Goal: Task Accomplishment & Management: Complete application form

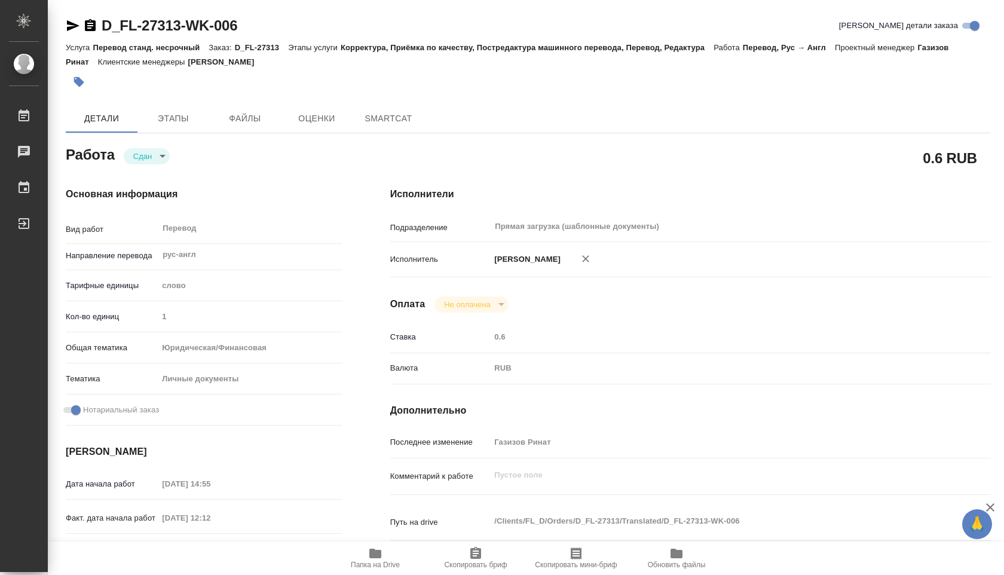
type textarea "x"
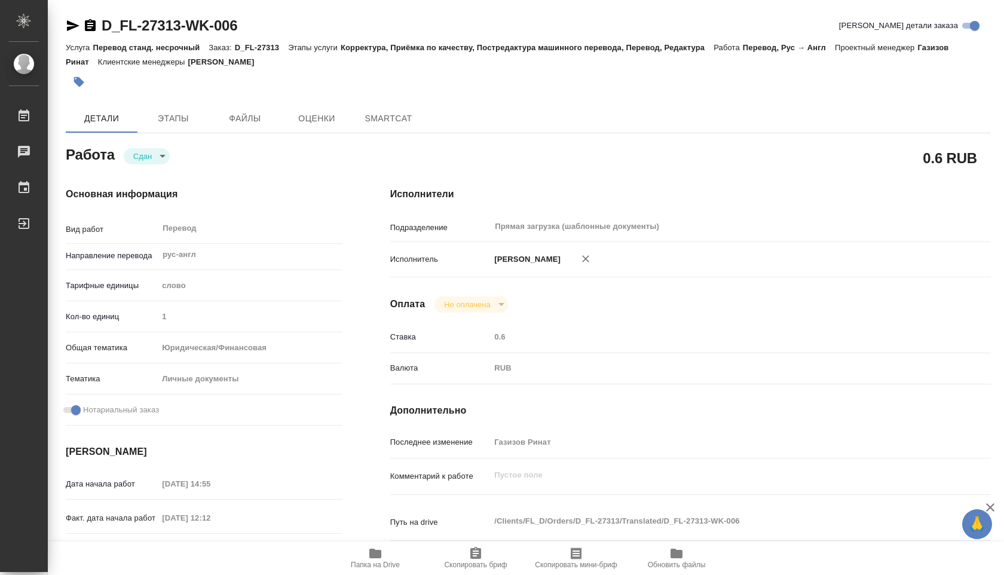
type textarea "x"
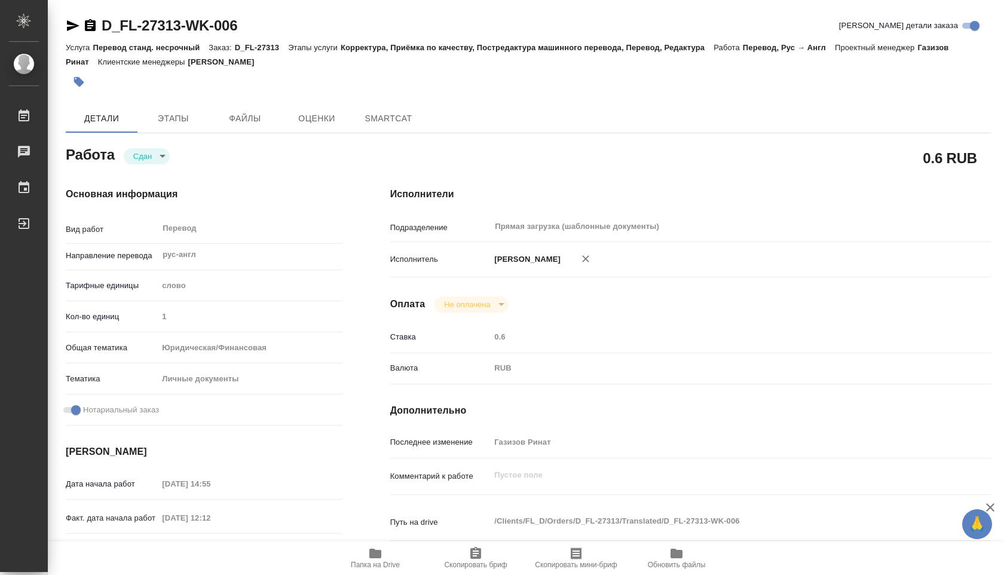
type textarea "x"
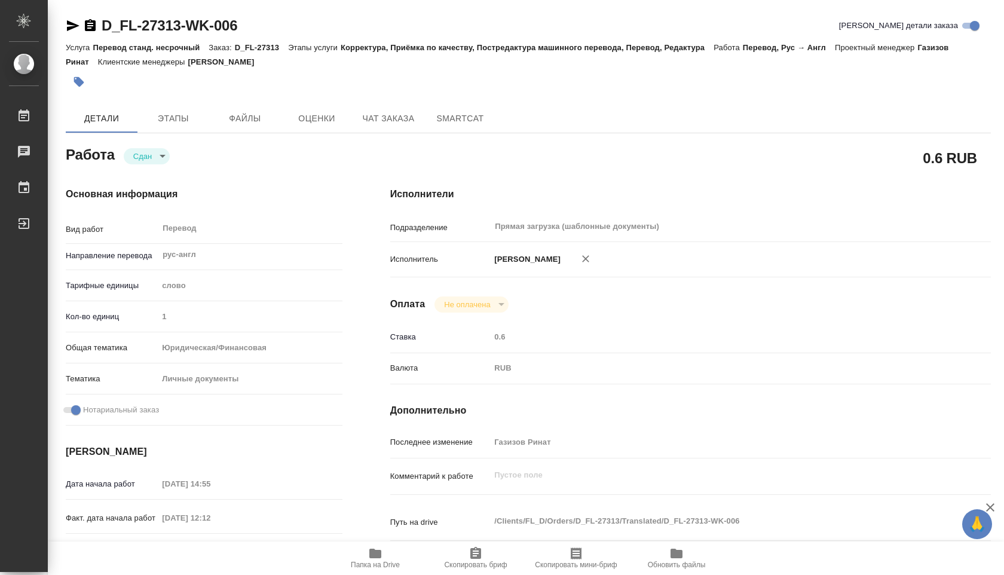
type textarea "x"
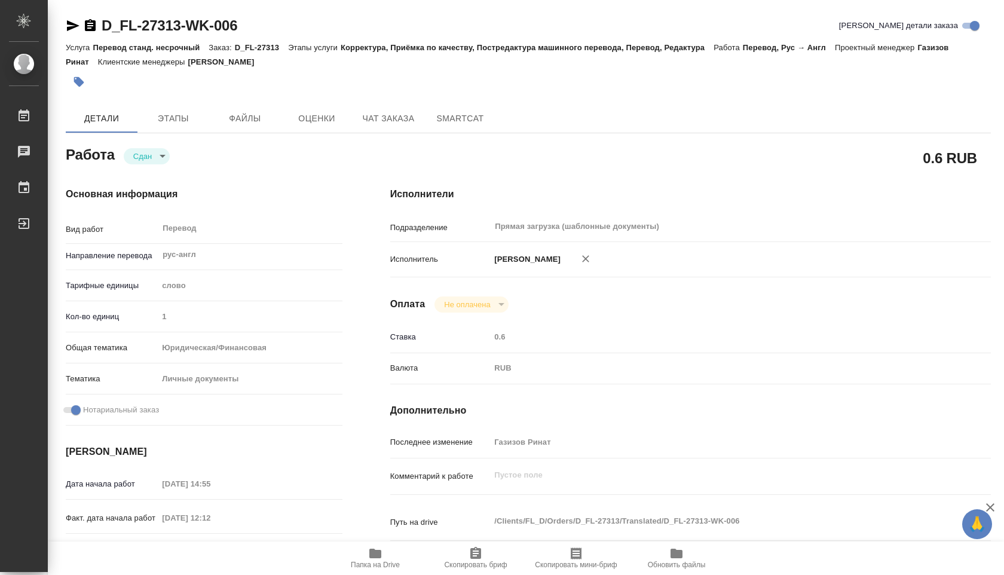
type textarea "x"
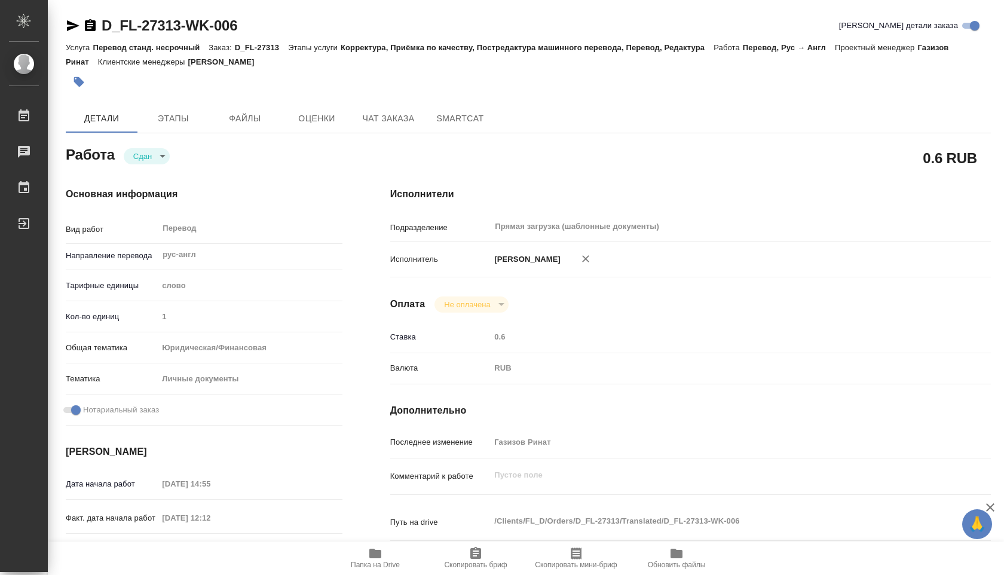
click at [85, 76] on button "button" at bounding box center [79, 82] width 26 height 26
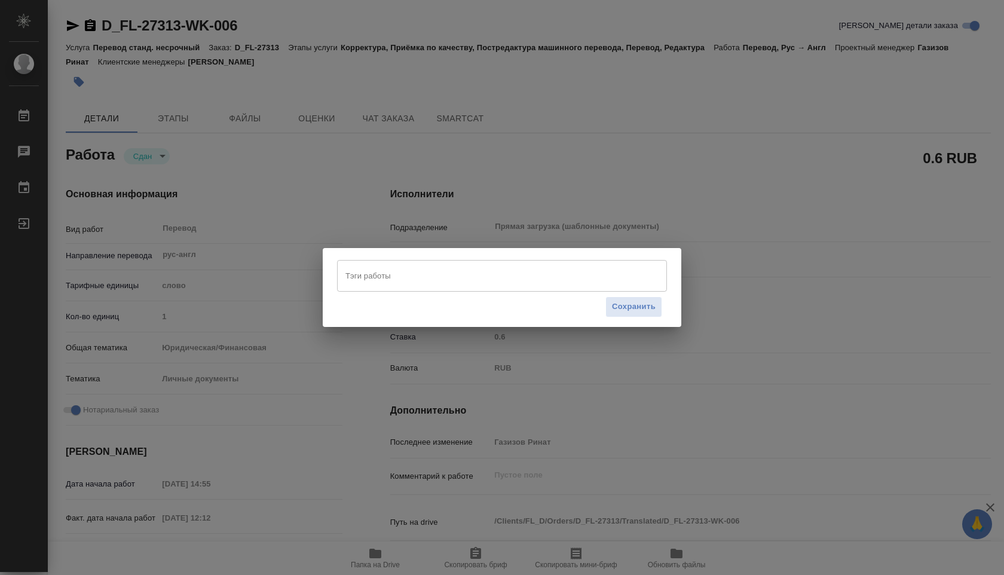
click at [374, 284] on input "Тэги работы" at bounding box center [490, 275] width 296 height 20
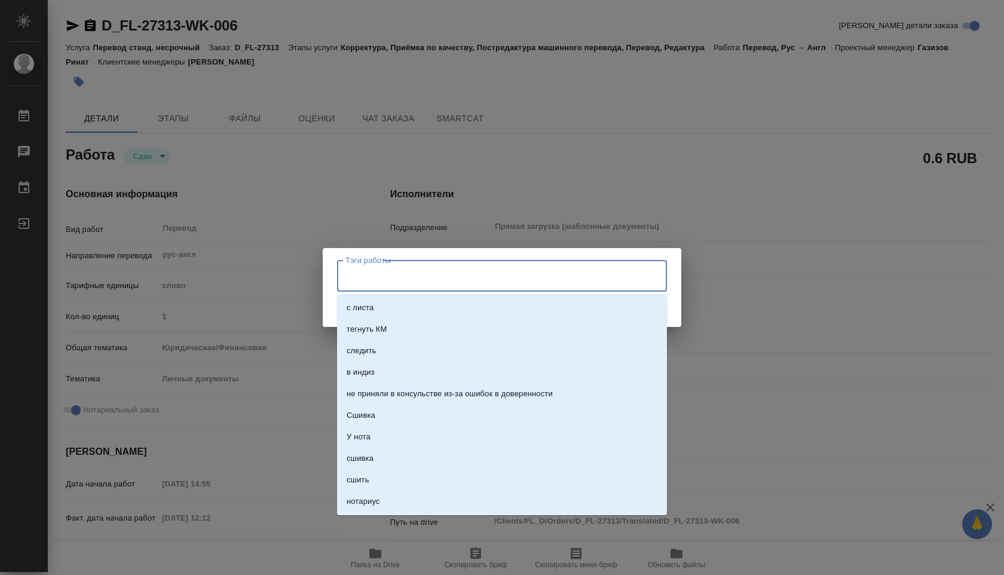
click at [225, 257] on div "Тэги работы Тэги работы Сохранить" at bounding box center [502, 287] width 1004 height 575
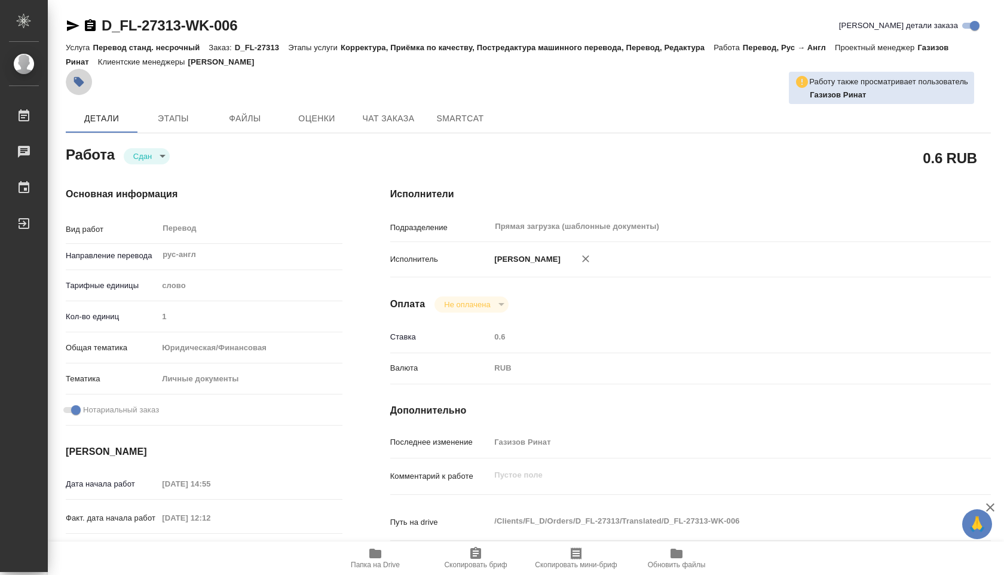
click at [78, 83] on icon "button" at bounding box center [79, 82] width 10 height 10
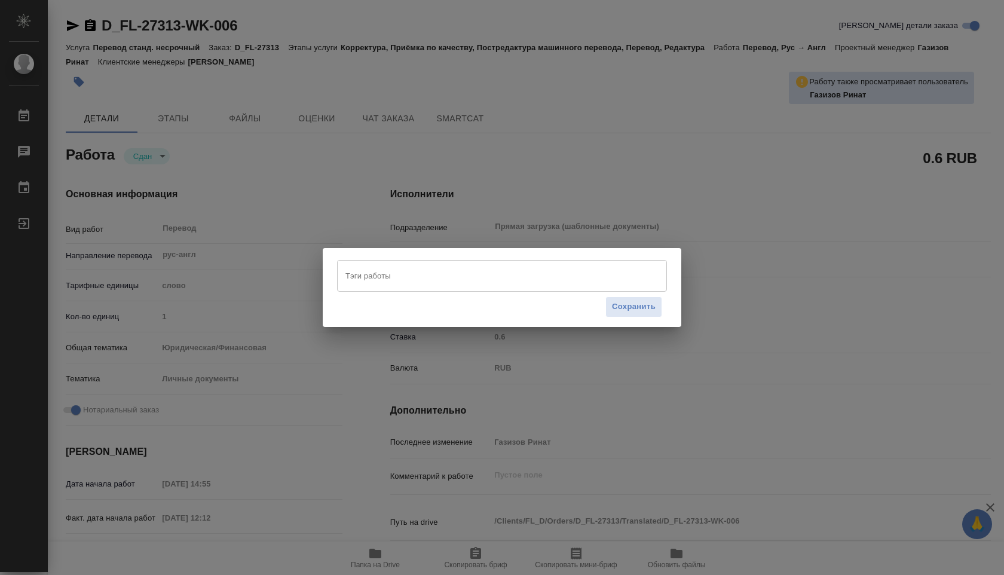
click at [369, 268] on input "Тэги работы" at bounding box center [490, 275] width 296 height 20
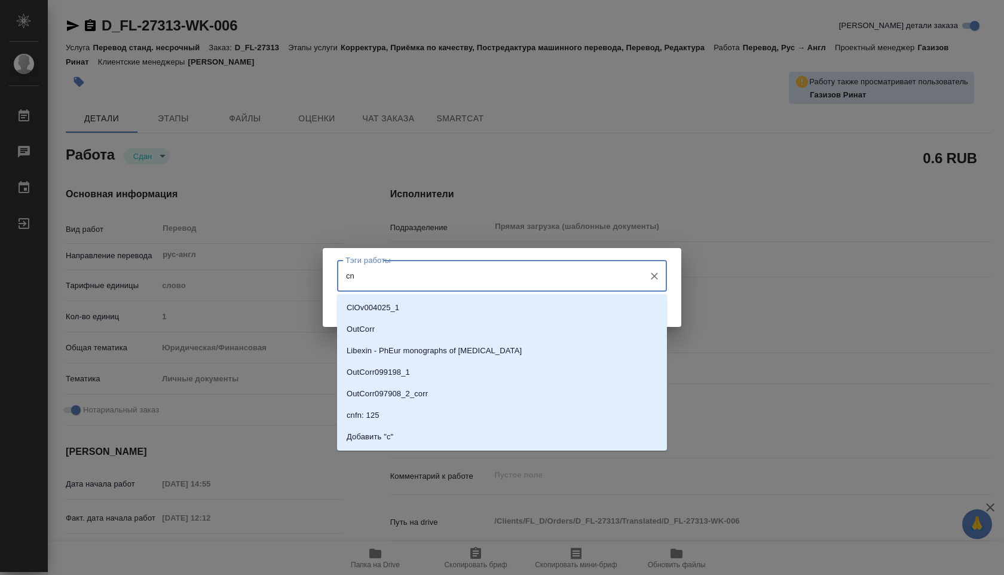
type input "c"
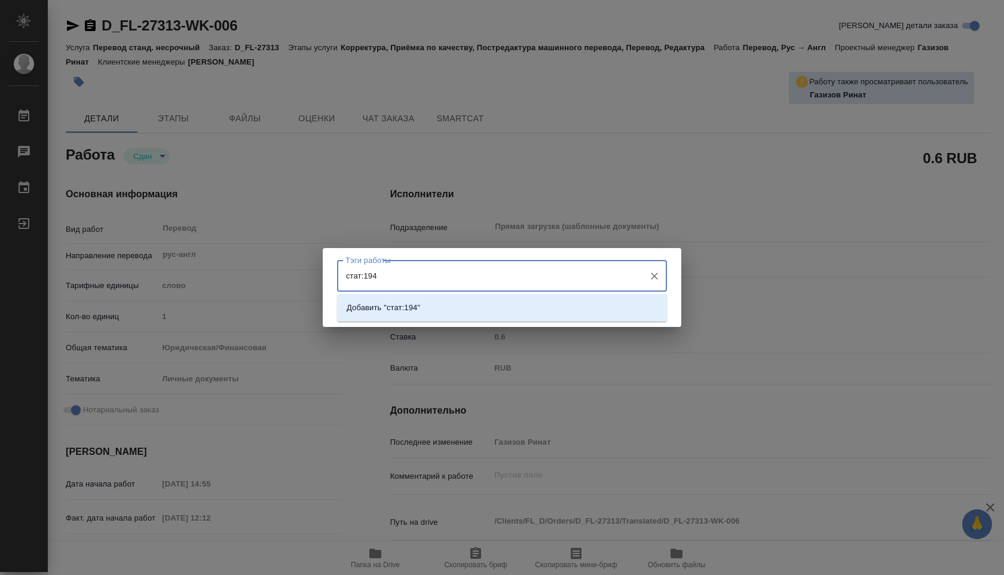
type input "стат:194"
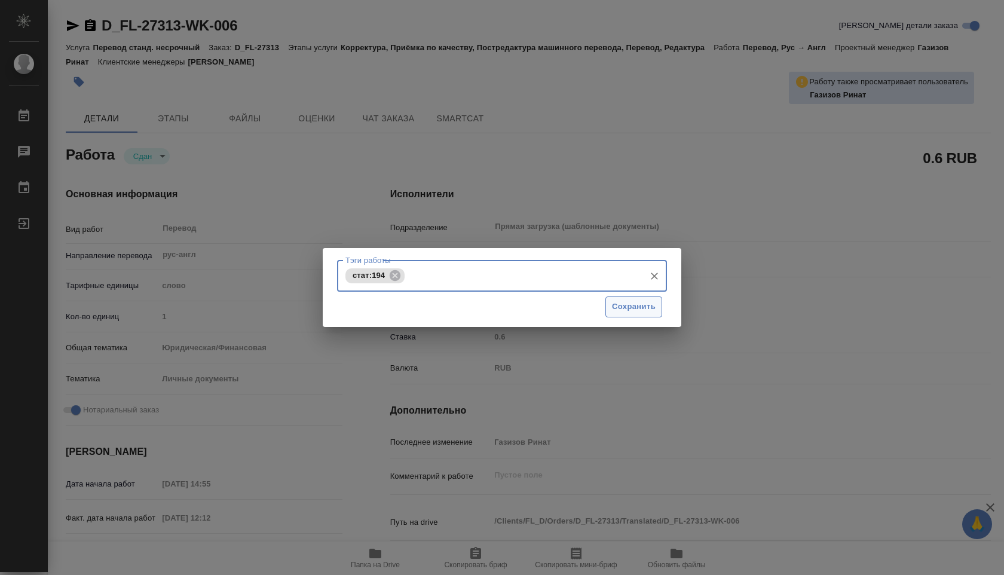
click at [644, 305] on span "Сохранить" at bounding box center [634, 307] width 44 height 14
type input "closed"
type textarea "Перевод"
type textarea "x"
type input "рус-англ"
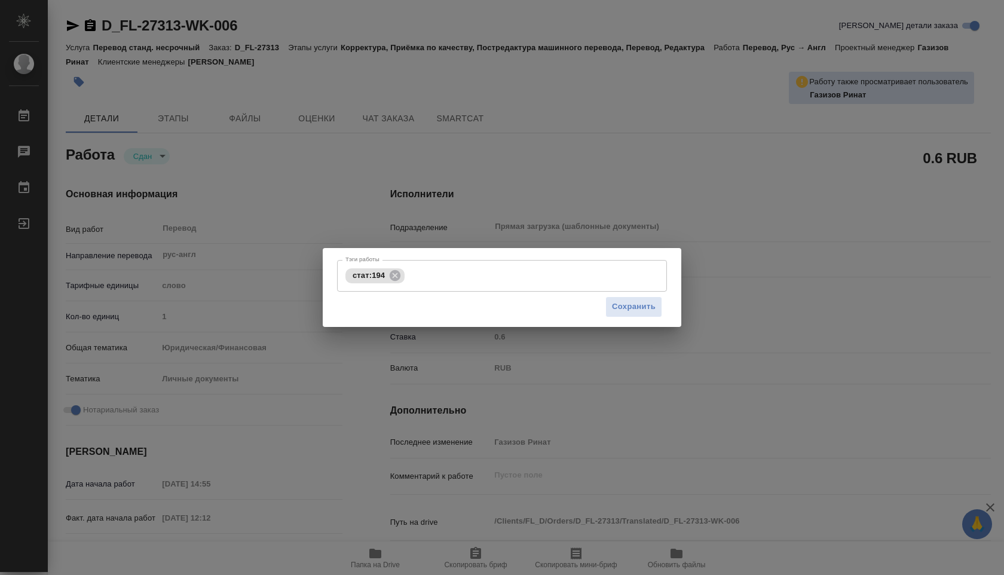
type input "5a8b1489cc6b4906c91bfd90"
type input "100"
type input "yr-fn"
type input "5a8b8b956a9677013d343cfe"
checkbox input "true"
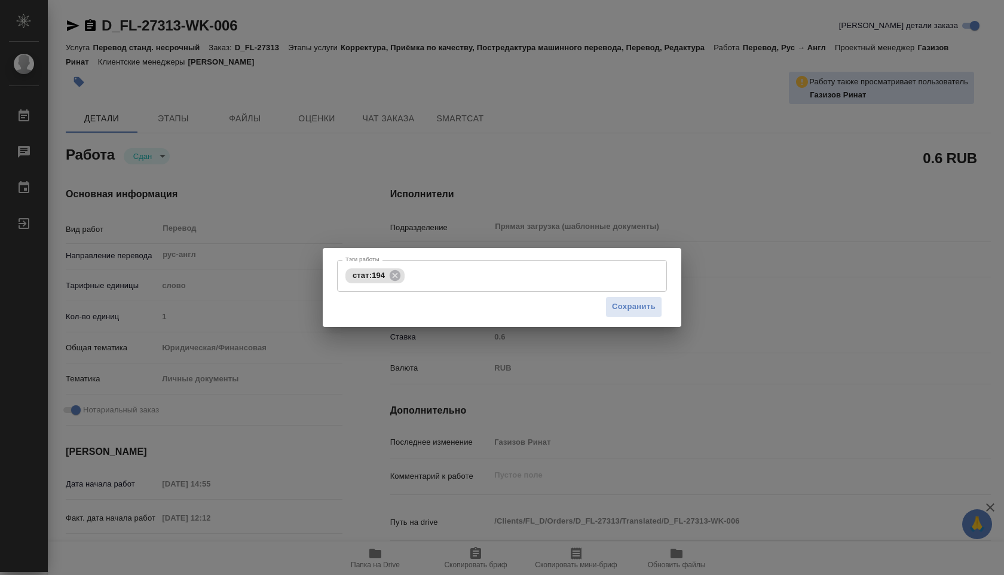
type input "[DATE] 14:55"
type input "[DATE] 12:12"
type input "[DATE] 10:00"
type input "[DATE] 09:19"
type input "[DATE] 11:00"
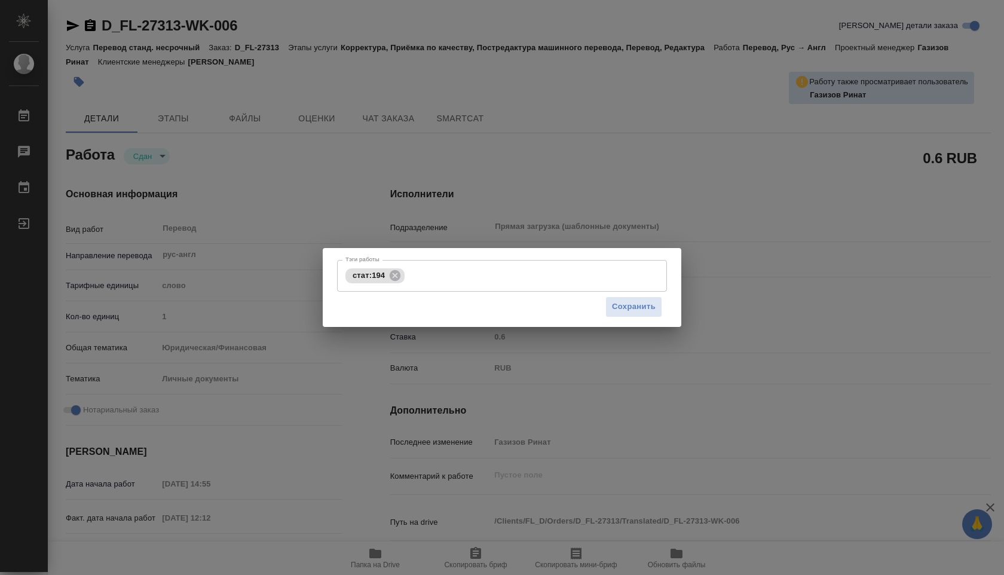
type input "Прямая загрузка (шаблонные документы)"
type input "notPayed"
type input "0.6"
type input "RUB"
type input "Газизов Ринат"
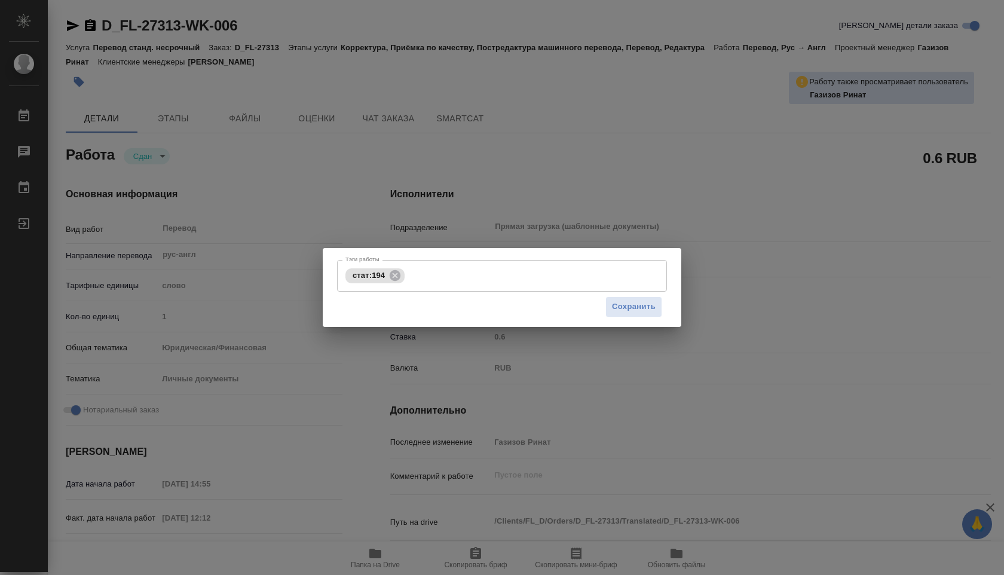
type textarea "x"
type textarea "/Clients/FL_D/Orders/D_FL-27313/Translated/D_FL-27313-WK-006"
type textarea "x"
type input "D_FL-27313"
type input "Перевод станд. несрочный"
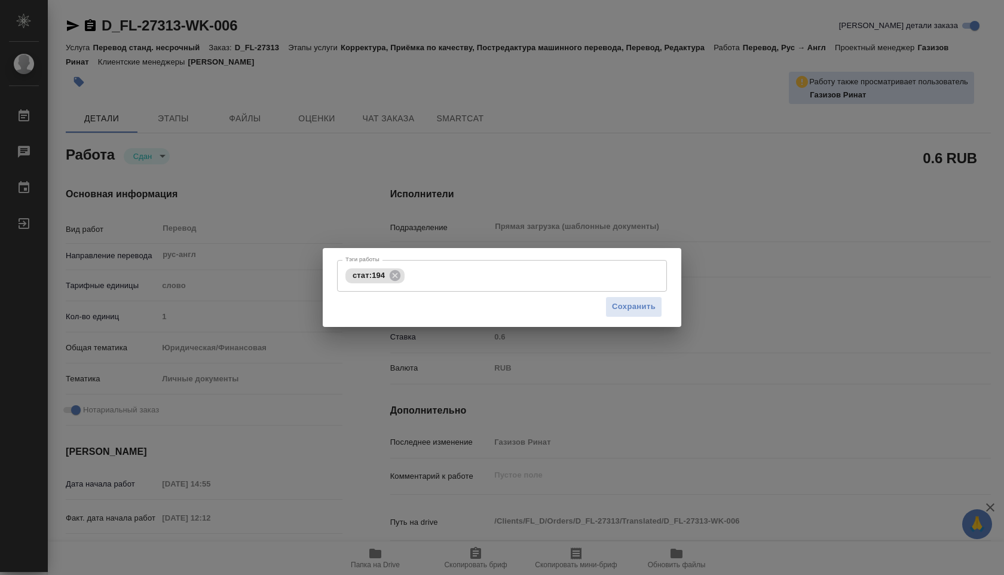
type input "Корректура, Приёмка по качеству, Постредактура машинного перевода, Перевод, Ред…"
type input "[PERSON_NAME]"
type input "/Clients/FL_D/Orders/D_FL-27313"
type textarea "[PERSON_NAME], [PERSON_NAME]"
type textarea "x"
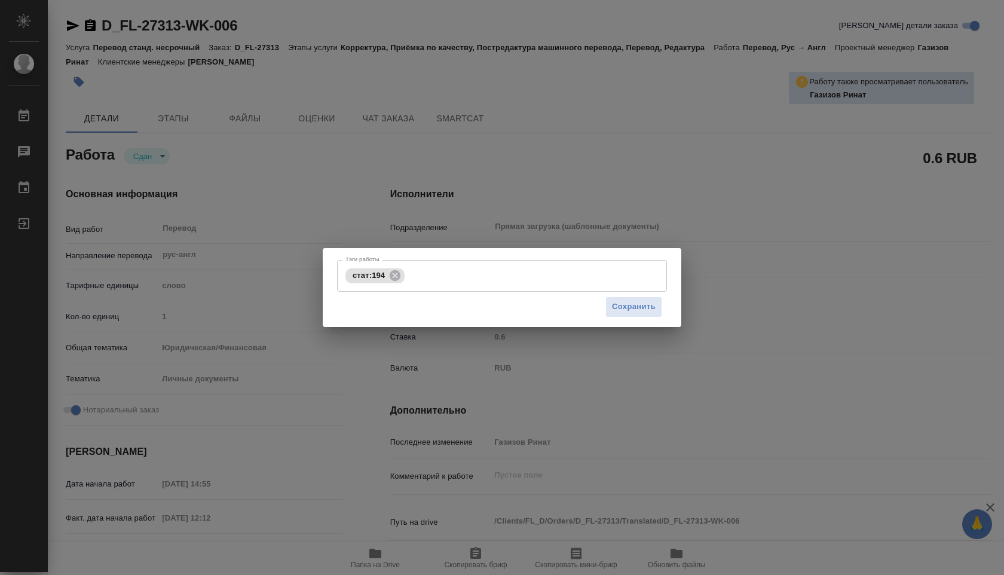
type textarea "добавится апостиль и нзк"
type textarea "x"
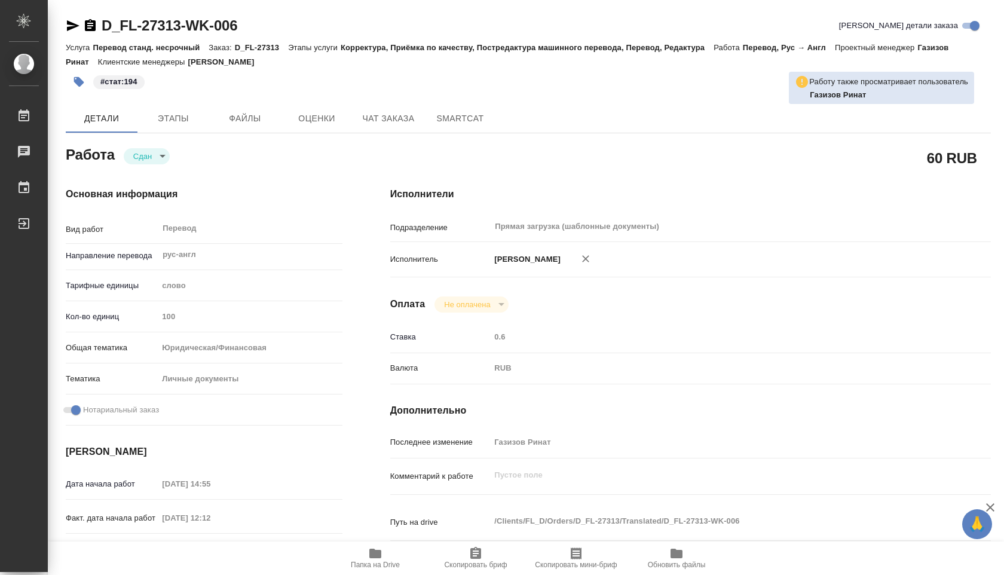
type textarea "x"
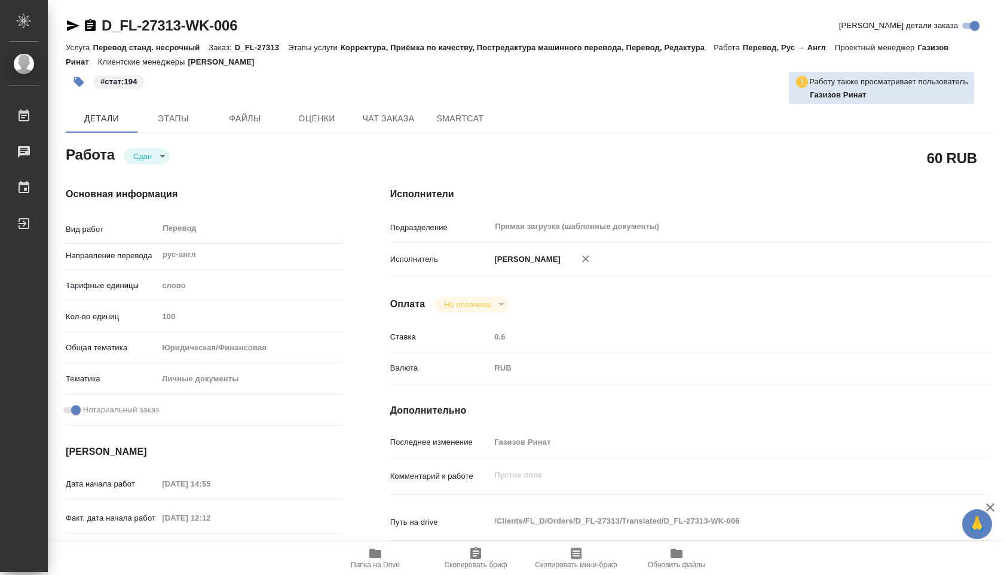
type textarea "x"
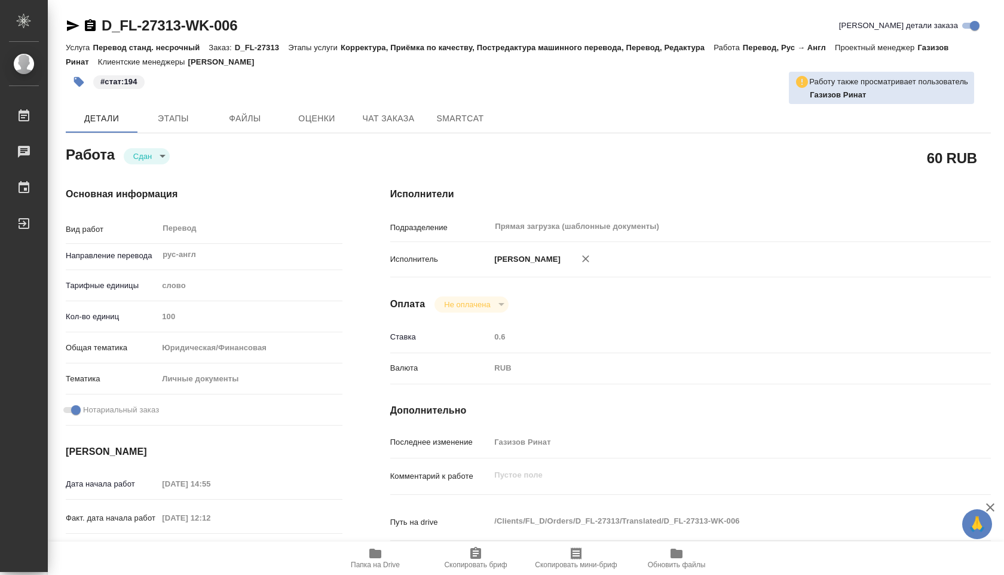
type textarea "x"
